Goal: Task Accomplishment & Management: Manage account settings

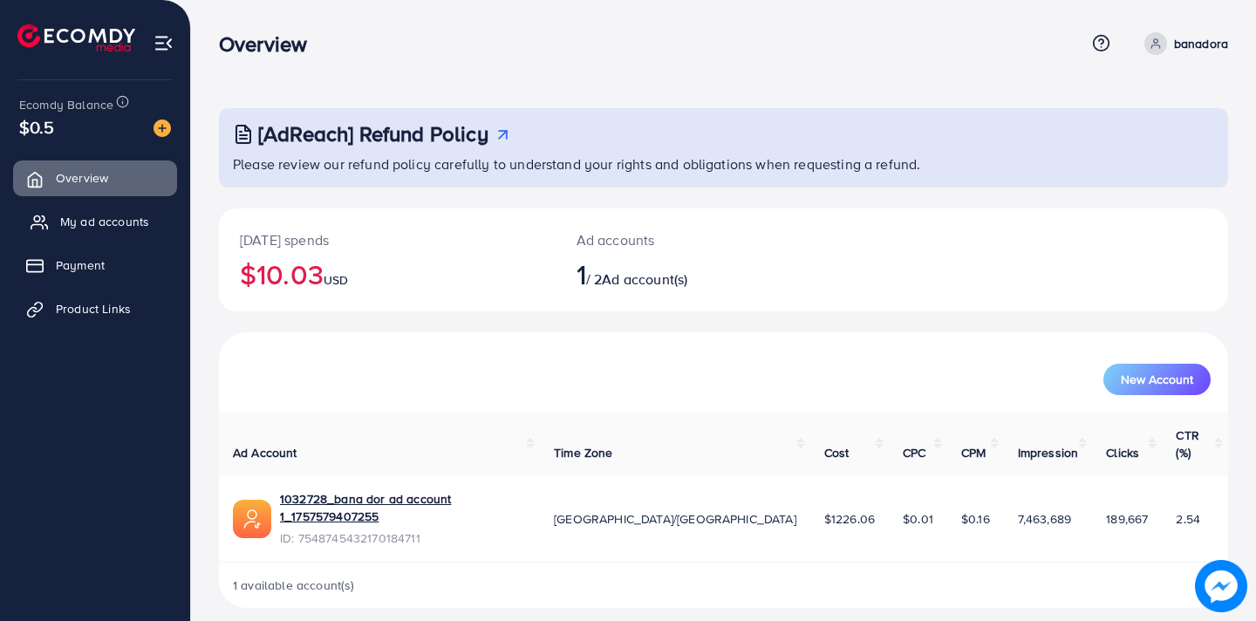
click at [118, 227] on span "My ad accounts" at bounding box center [104, 221] width 89 height 17
